Goal: Information Seeking & Learning: Find contact information

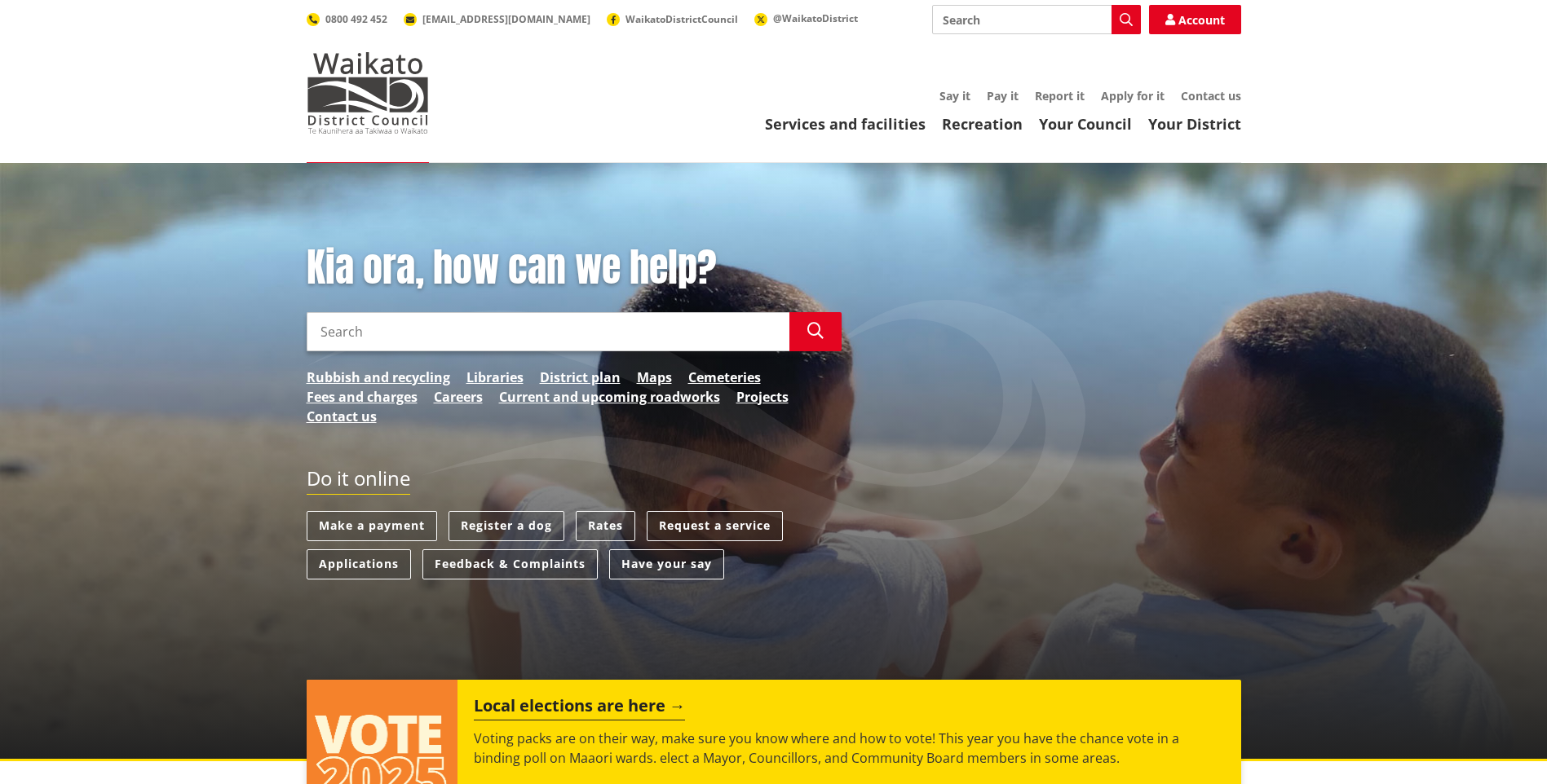
click at [1206, 90] on link "Contact us" at bounding box center [1210, 96] width 60 height 15
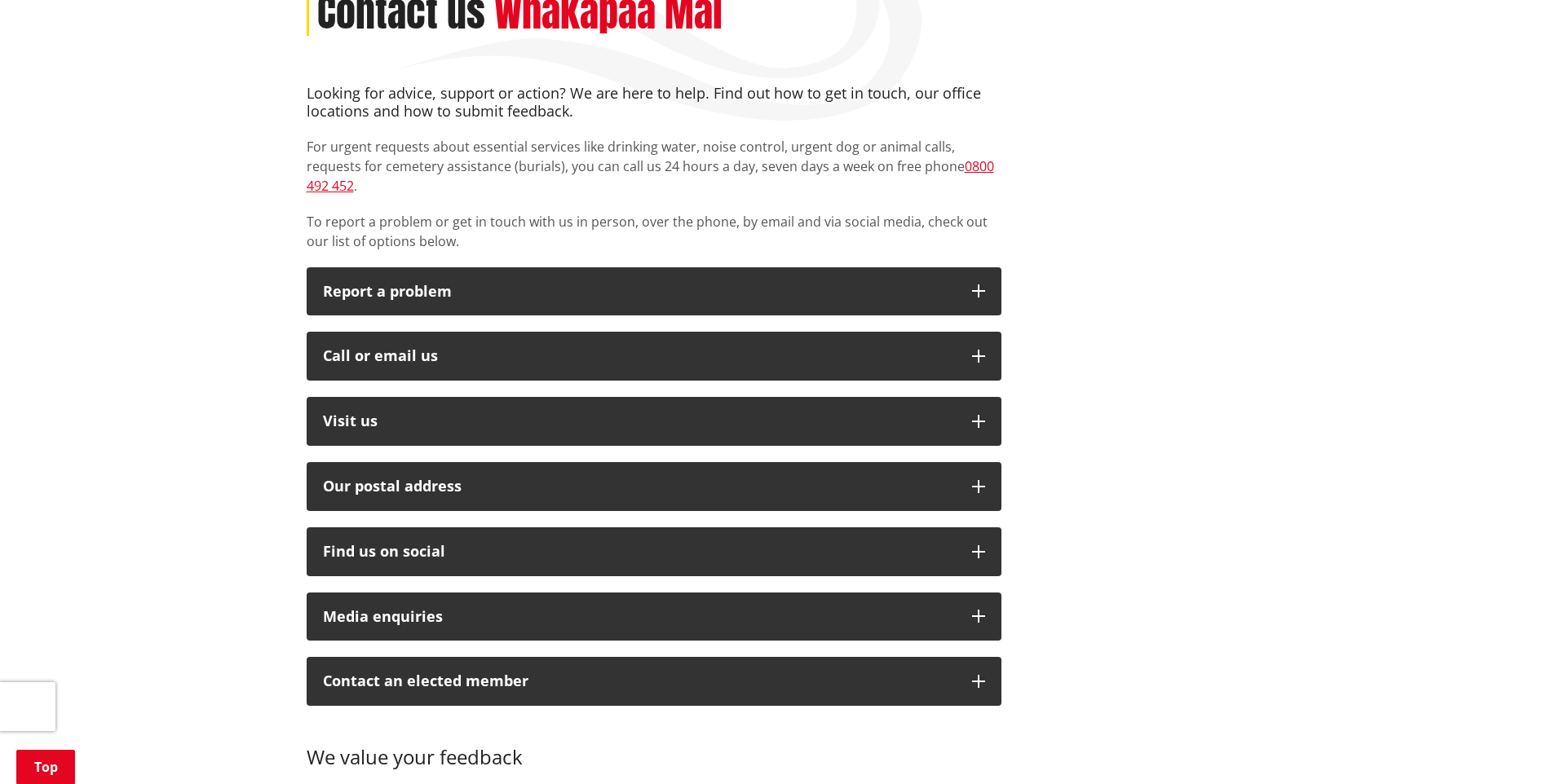
scroll to position [326, 0]
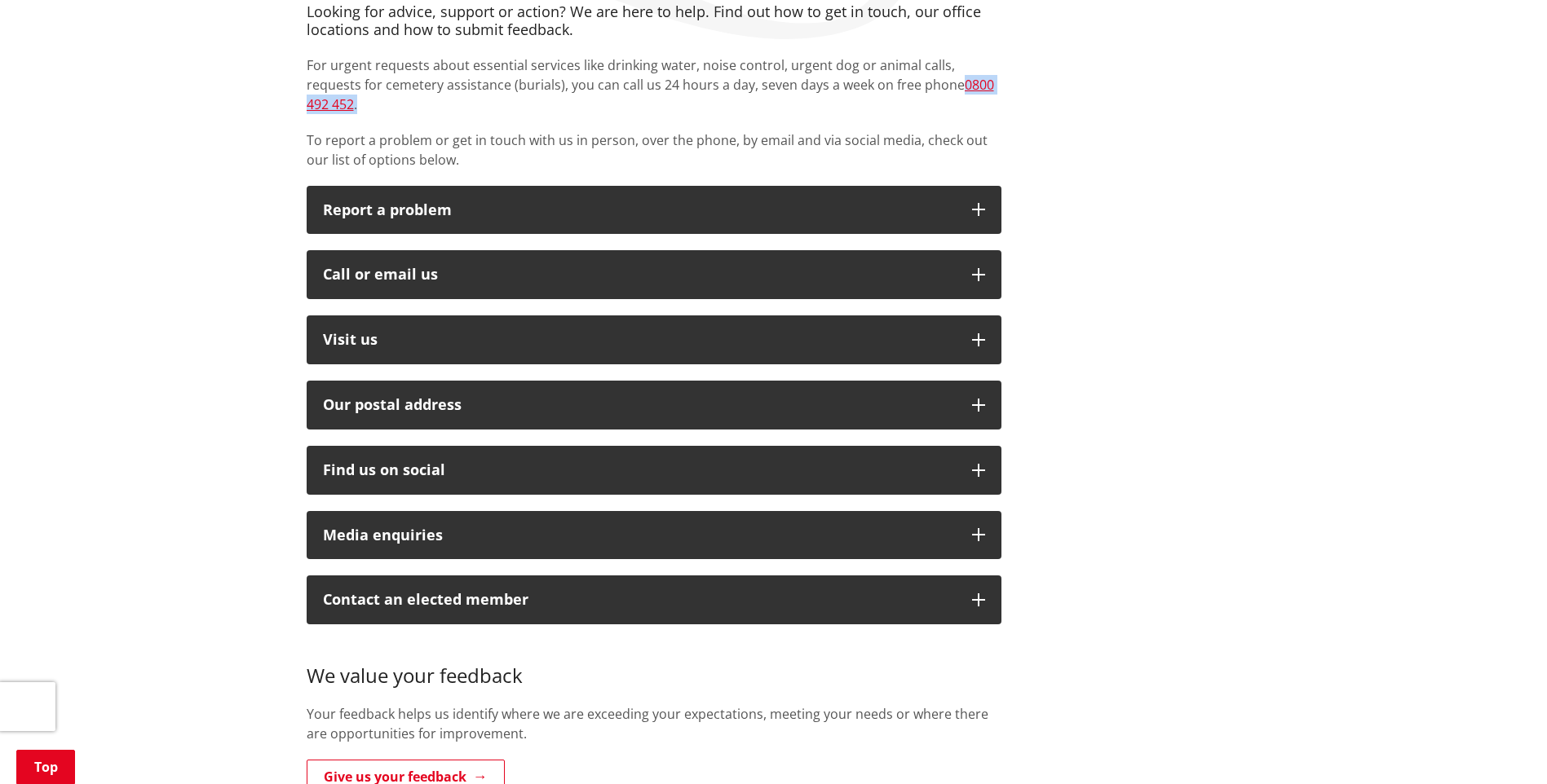
drag, startPoint x: 901, startPoint y: 82, endPoint x: 1007, endPoint y: 87, distance: 106.1
click at [1007, 87] on div "Looking for advice, support or action? We are here to help. Find out how to get…" at bounding box center [654, 407] width 719 height 808
drag, startPoint x: 1007, startPoint y: 87, endPoint x: 929, endPoint y: 84, distance: 78.1
copy p "0800 492 452 ."
